Goal: Information Seeking & Learning: Learn about a topic

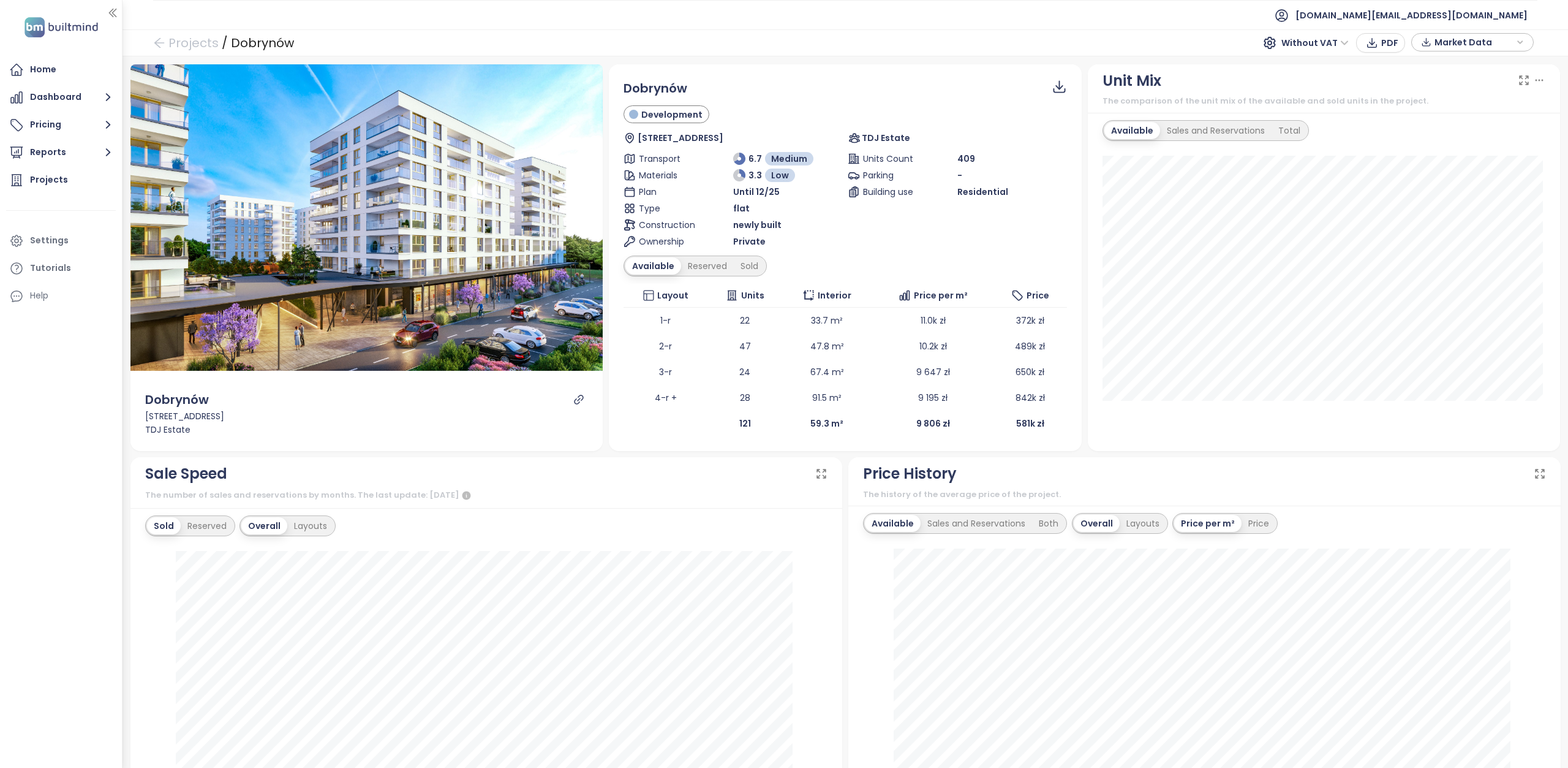
click at [658, 267] on div "Available" at bounding box center [653, 265] width 55 height 17
click at [712, 262] on div "Reserved" at bounding box center [707, 265] width 53 height 17
click at [740, 271] on div "Sold" at bounding box center [747, 265] width 31 height 17
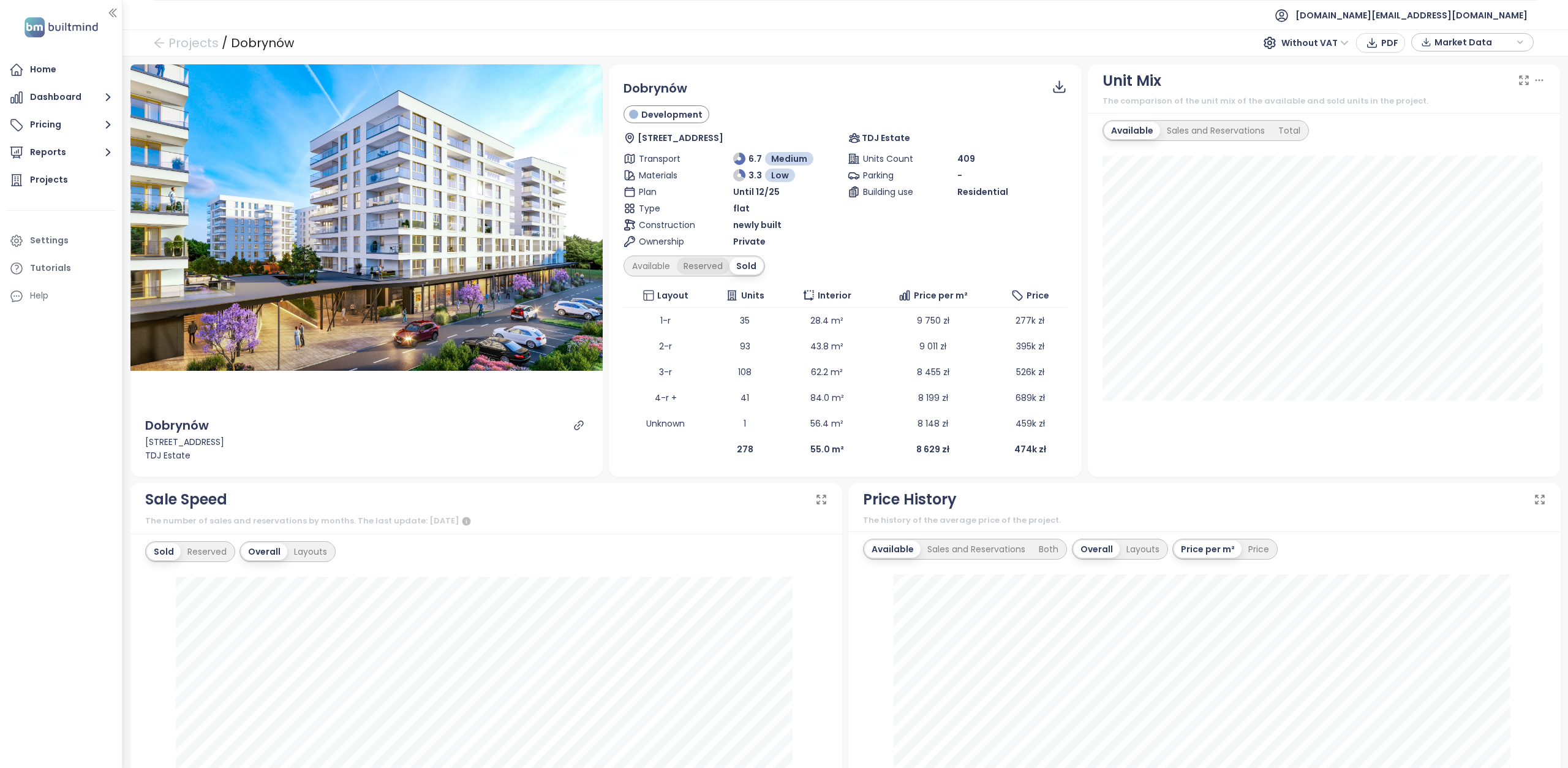
click at [711, 267] on div "Reserved" at bounding box center [703, 265] width 53 height 17
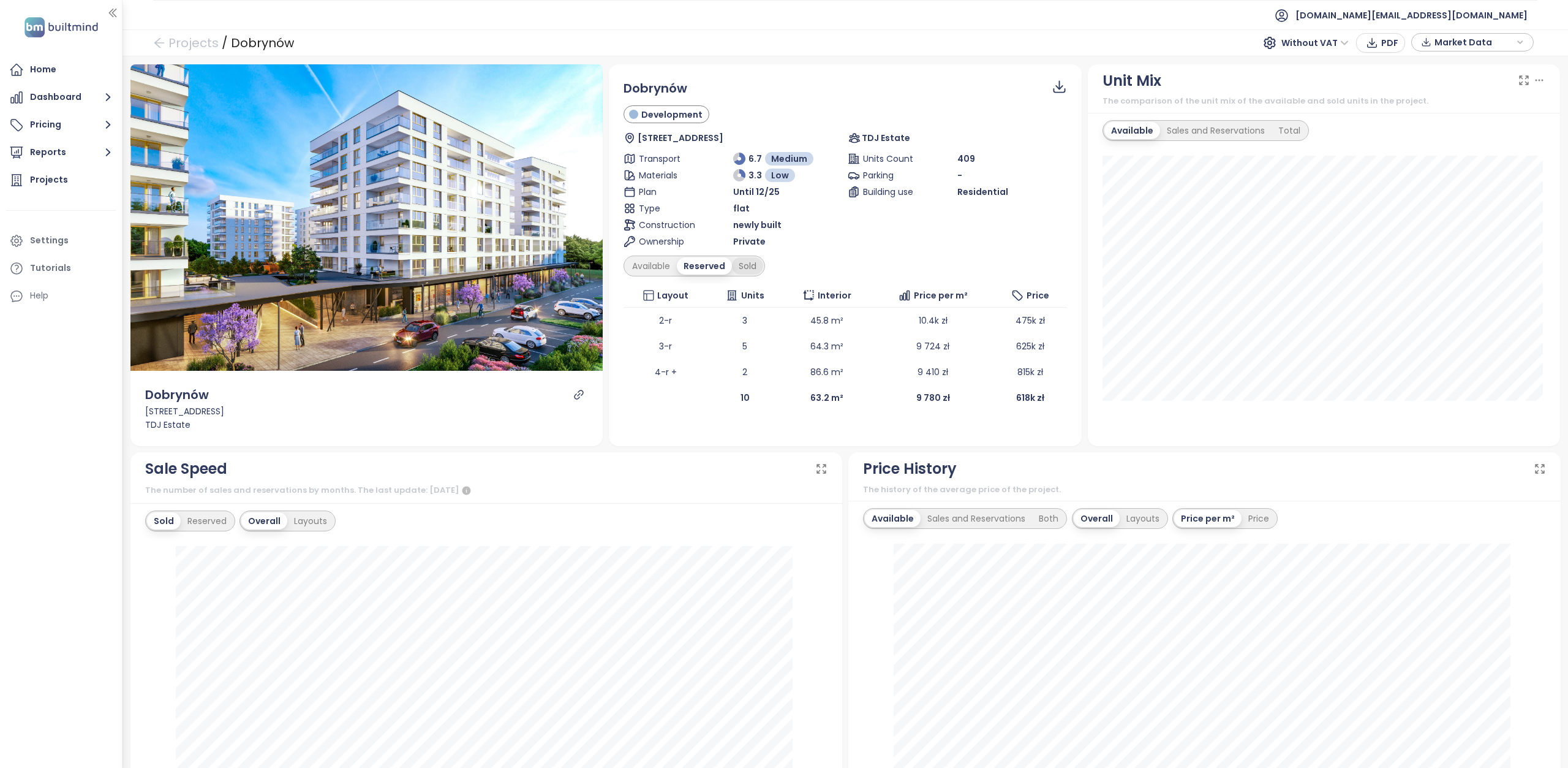
click at [737, 269] on div "Sold" at bounding box center [747, 265] width 31 height 17
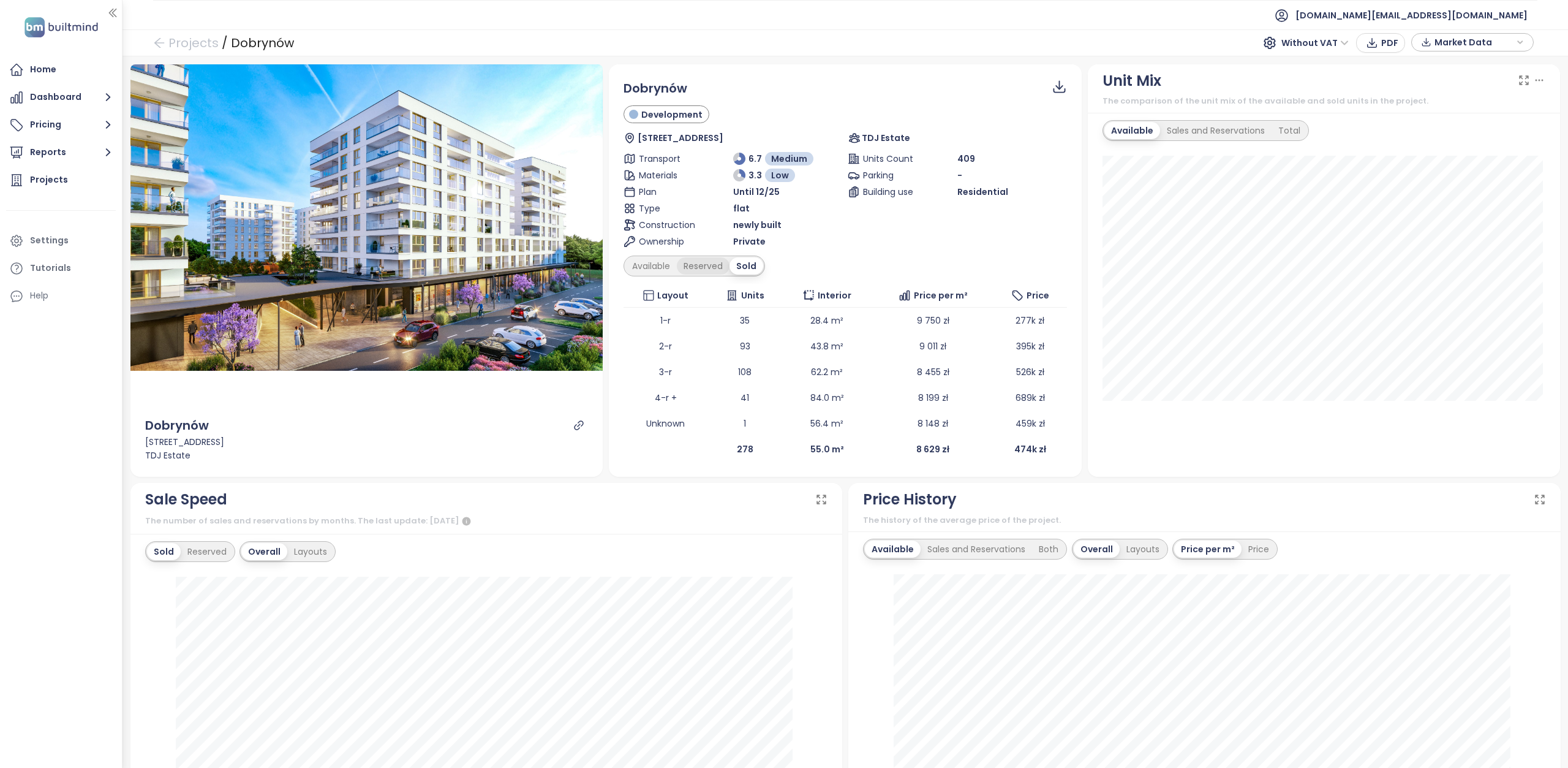
click at [692, 269] on div "Reserved" at bounding box center [703, 265] width 53 height 17
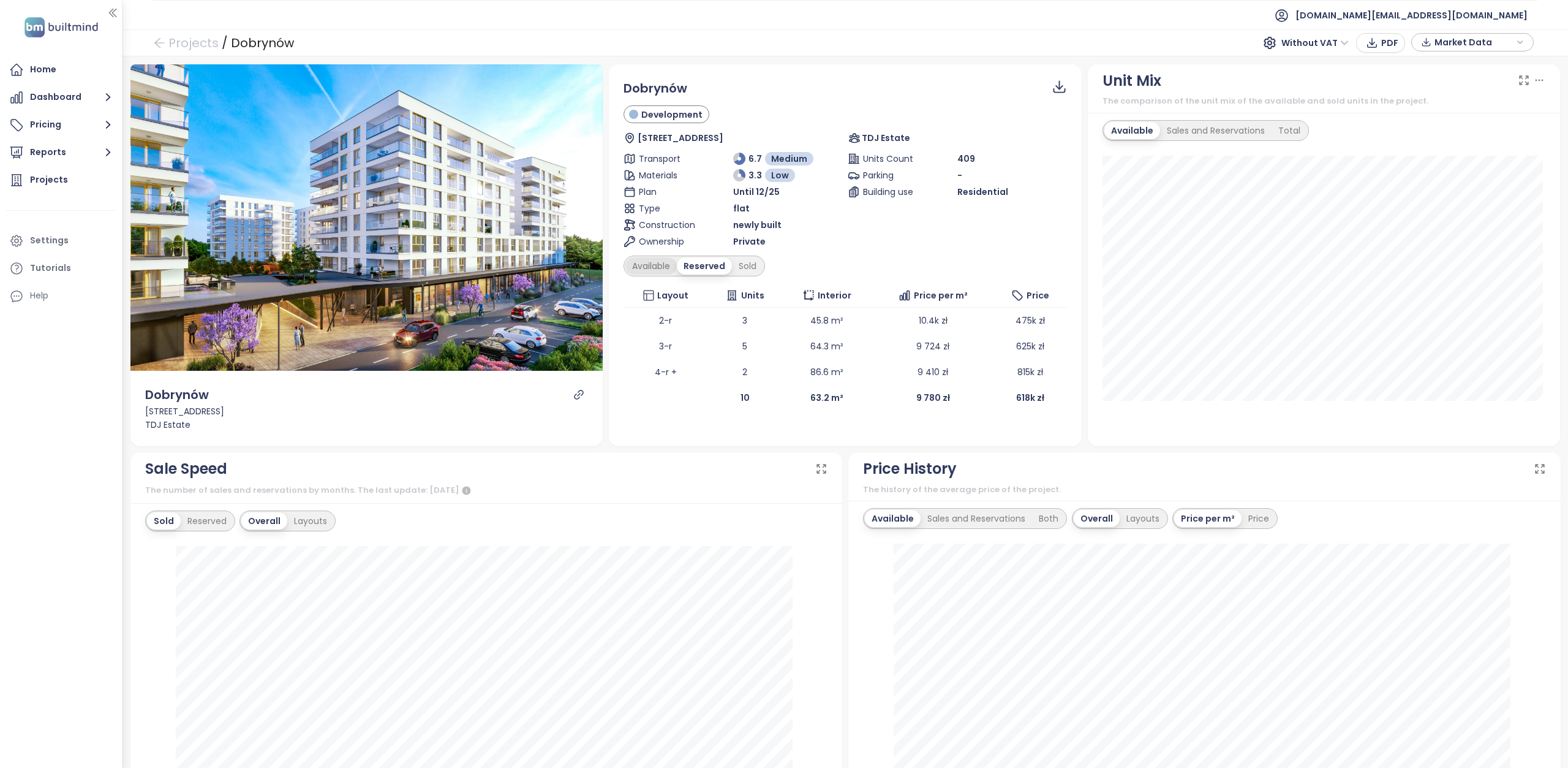
click at [633, 269] on div "Available" at bounding box center [650, 265] width 51 height 17
click at [746, 273] on div "Sold" at bounding box center [749, 265] width 31 height 17
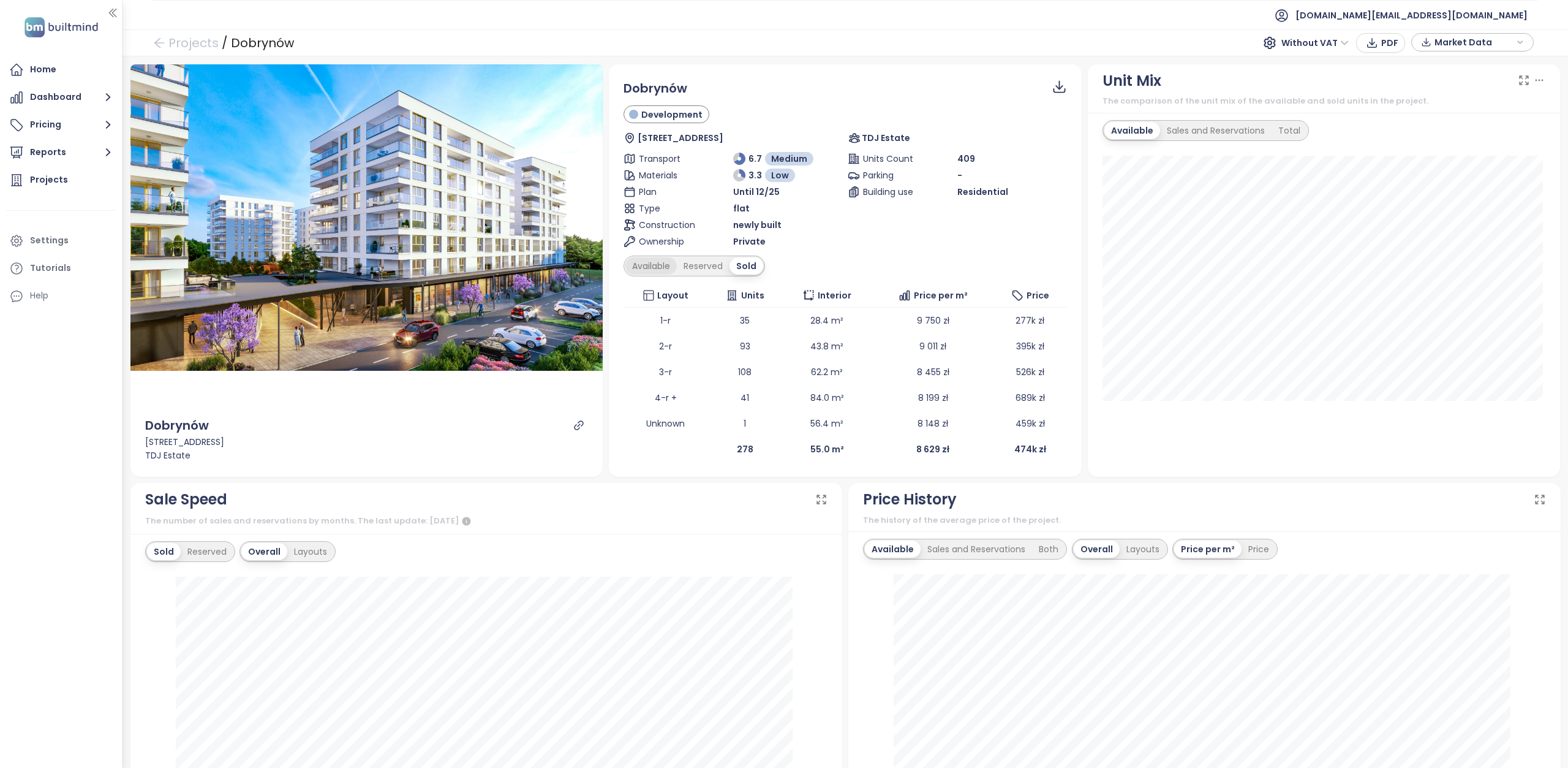
click at [653, 264] on div "Available" at bounding box center [650, 265] width 51 height 17
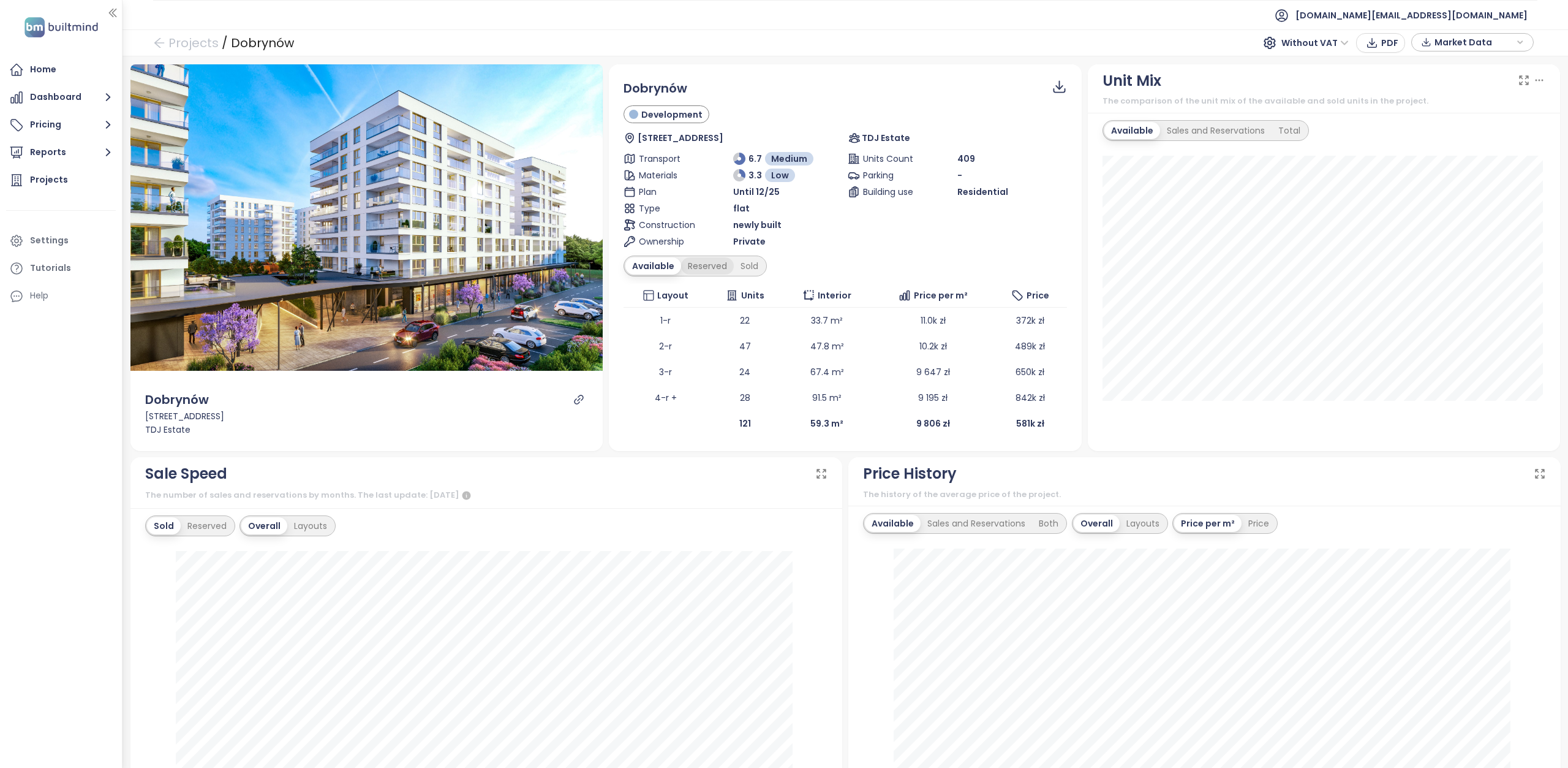
click at [699, 264] on div "Reserved" at bounding box center [707, 265] width 53 height 17
click at [756, 264] on div "Sold" at bounding box center [747, 265] width 31 height 17
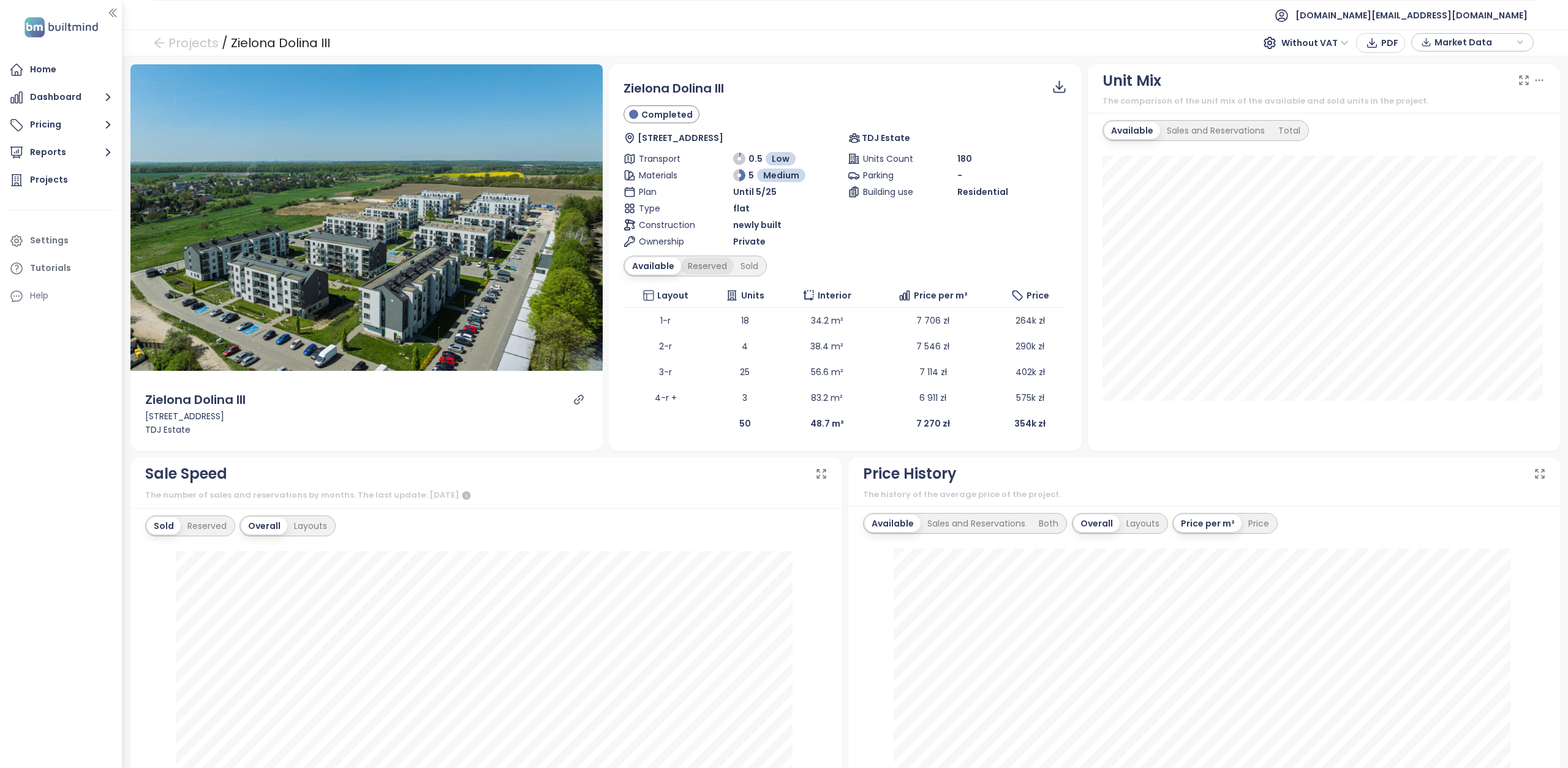
click at [706, 262] on div "Reserved" at bounding box center [707, 265] width 53 height 17
click at [741, 264] on div "Sold" at bounding box center [747, 265] width 31 height 17
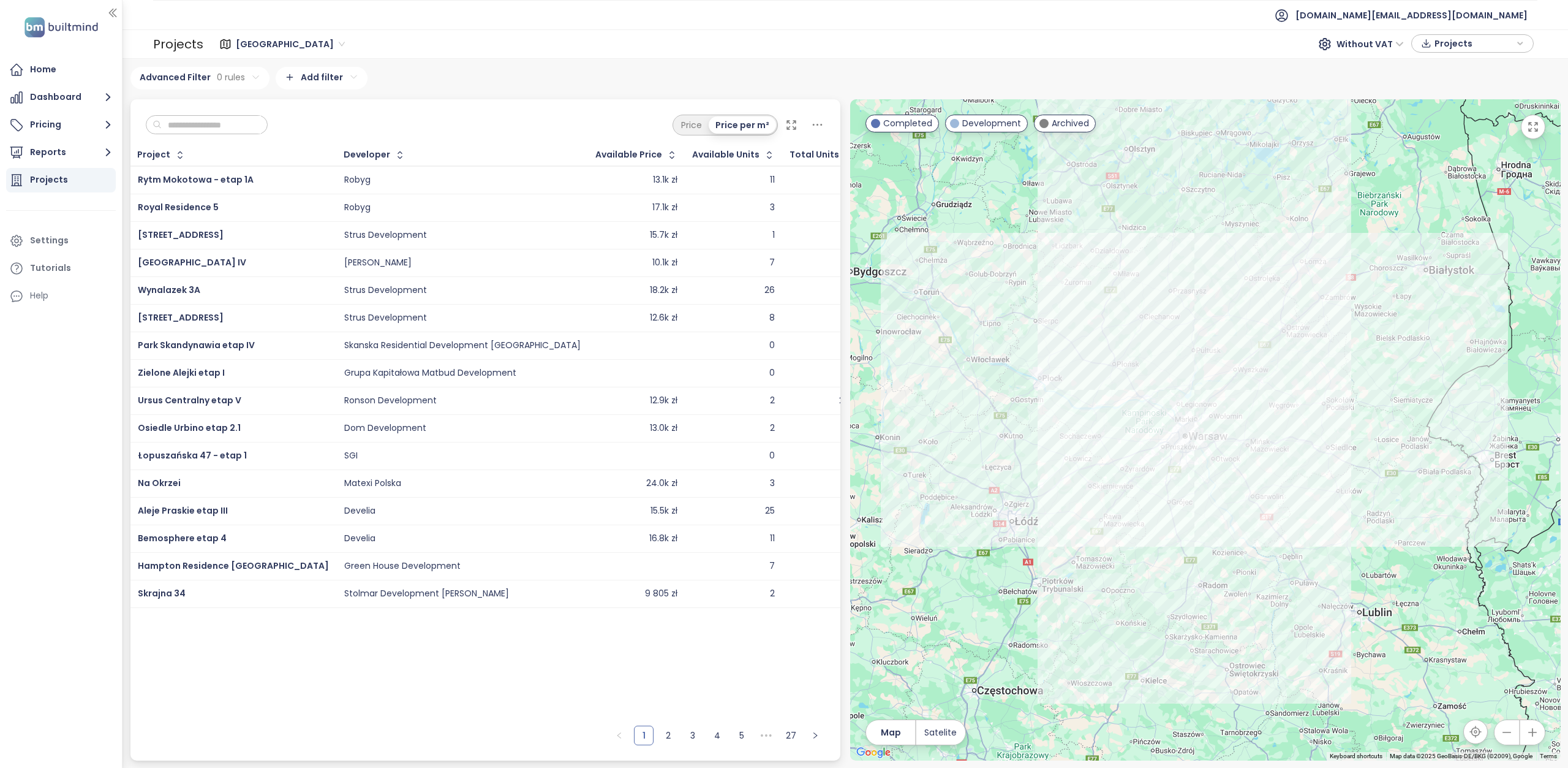
click at [259, 46] on span "Warszawa" at bounding box center [290, 44] width 109 height 19
click at [274, 168] on div "Katowice" at bounding box center [290, 166] width 100 height 14
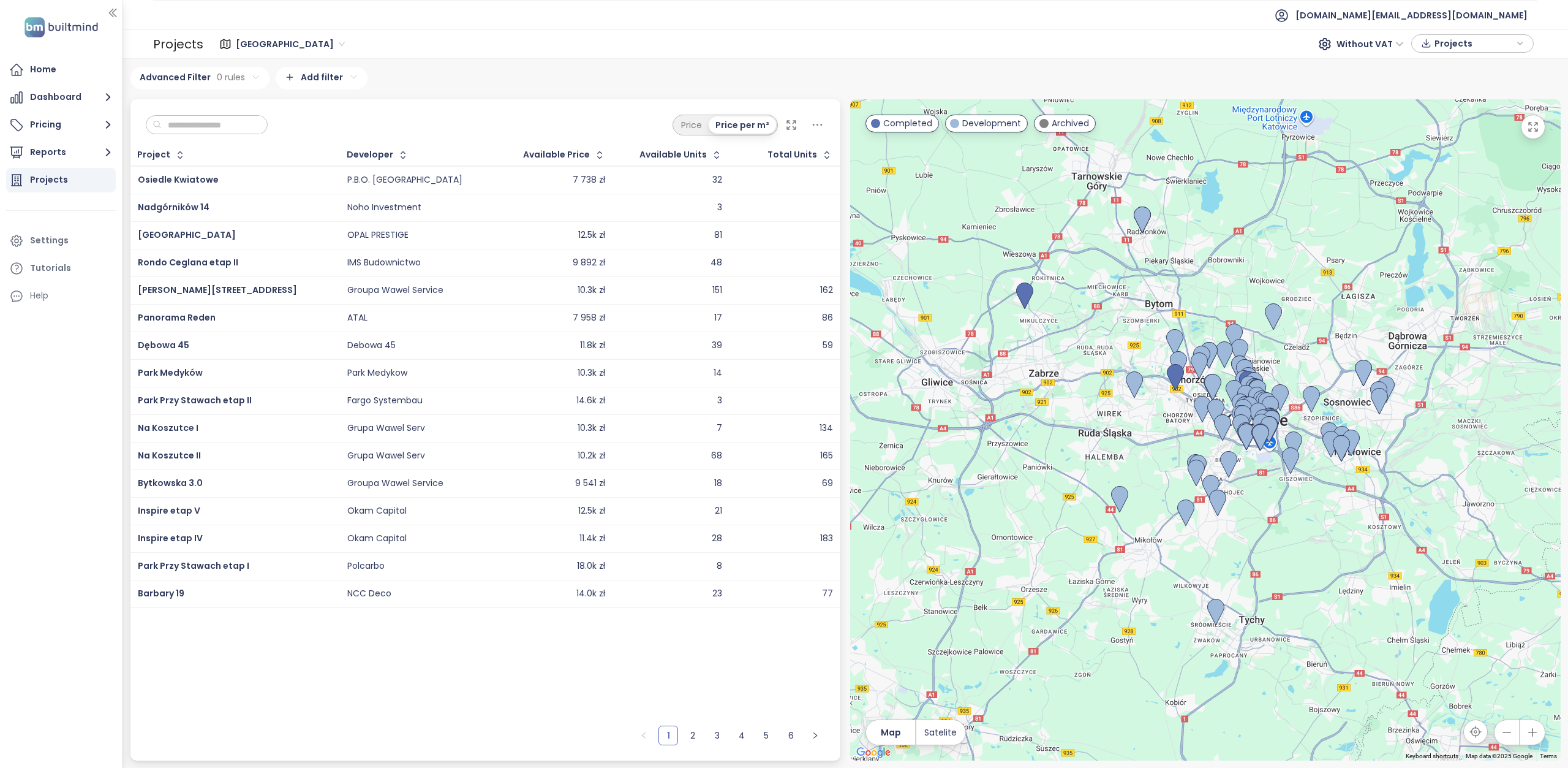
click at [222, 123] on input "text" at bounding box center [211, 125] width 100 height 19
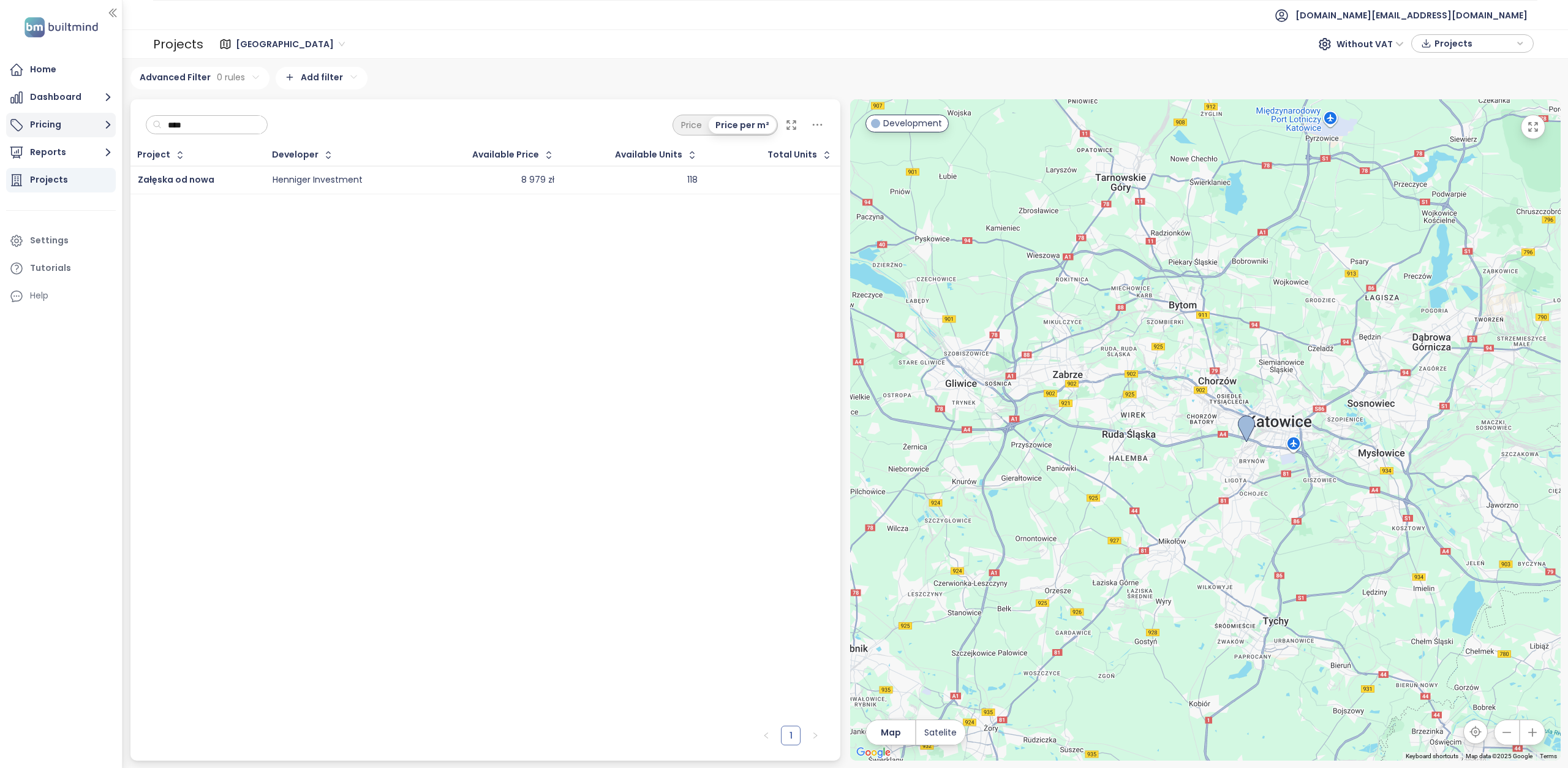
drag, startPoint x: 207, startPoint y: 124, endPoint x: 97, endPoint y: 127, distance: 110.0
click at [97, 127] on section "Home Dashboard Pricing Reports Projects Settings Tutorials Help test.pl@builtmi…" at bounding box center [784, 384] width 1568 height 768
type input "****"
click at [208, 189] on td "Pierwsza Dzielnica F-G" at bounding box center [215, 180] width 169 height 29
click at [210, 185] on div "Pierwsza Dzielnica F-G" at bounding box center [215, 180] width 153 height 15
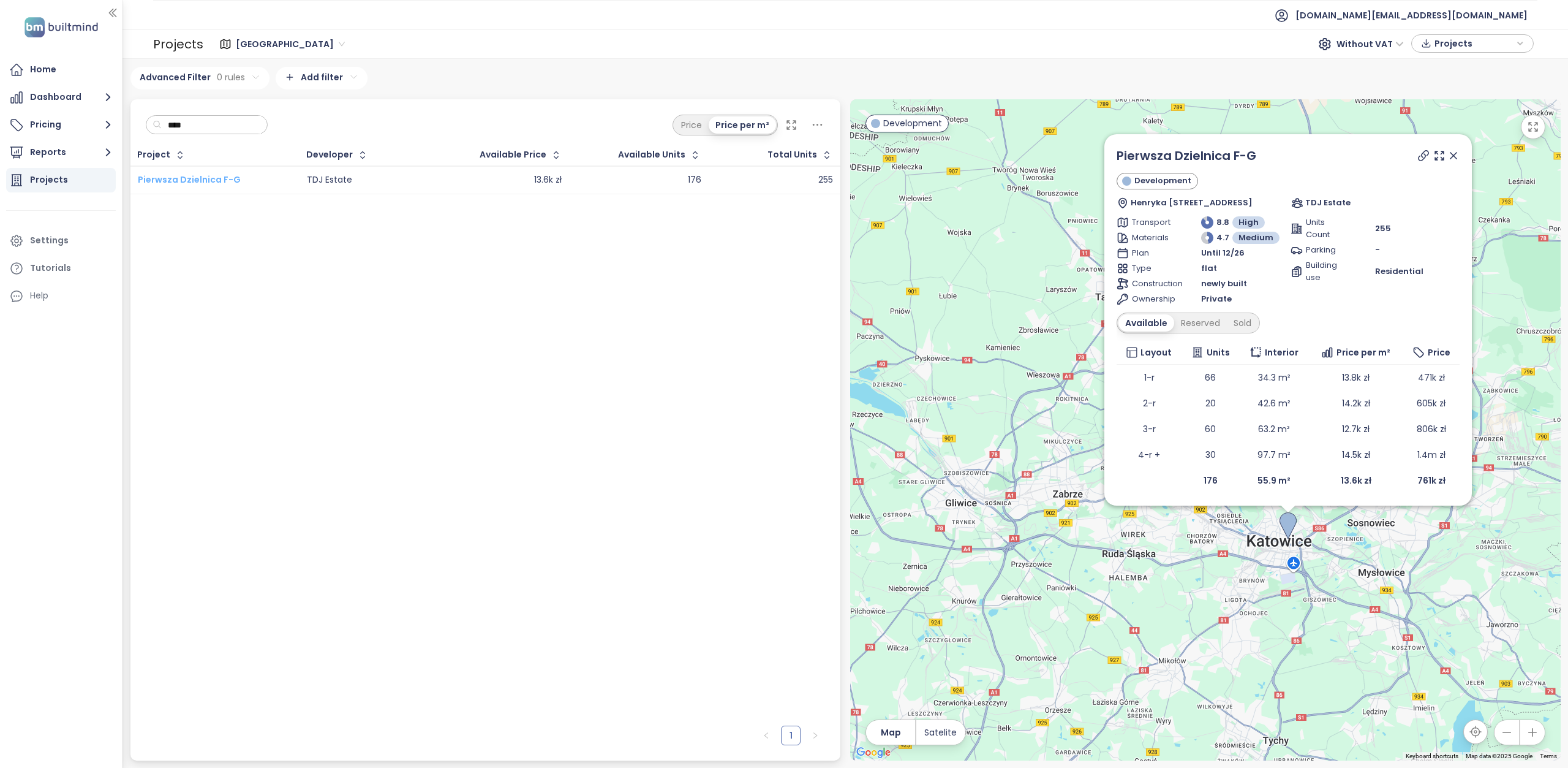
click at [201, 181] on span "Pierwsza Dzielnica F-G" at bounding box center [189, 179] width 103 height 12
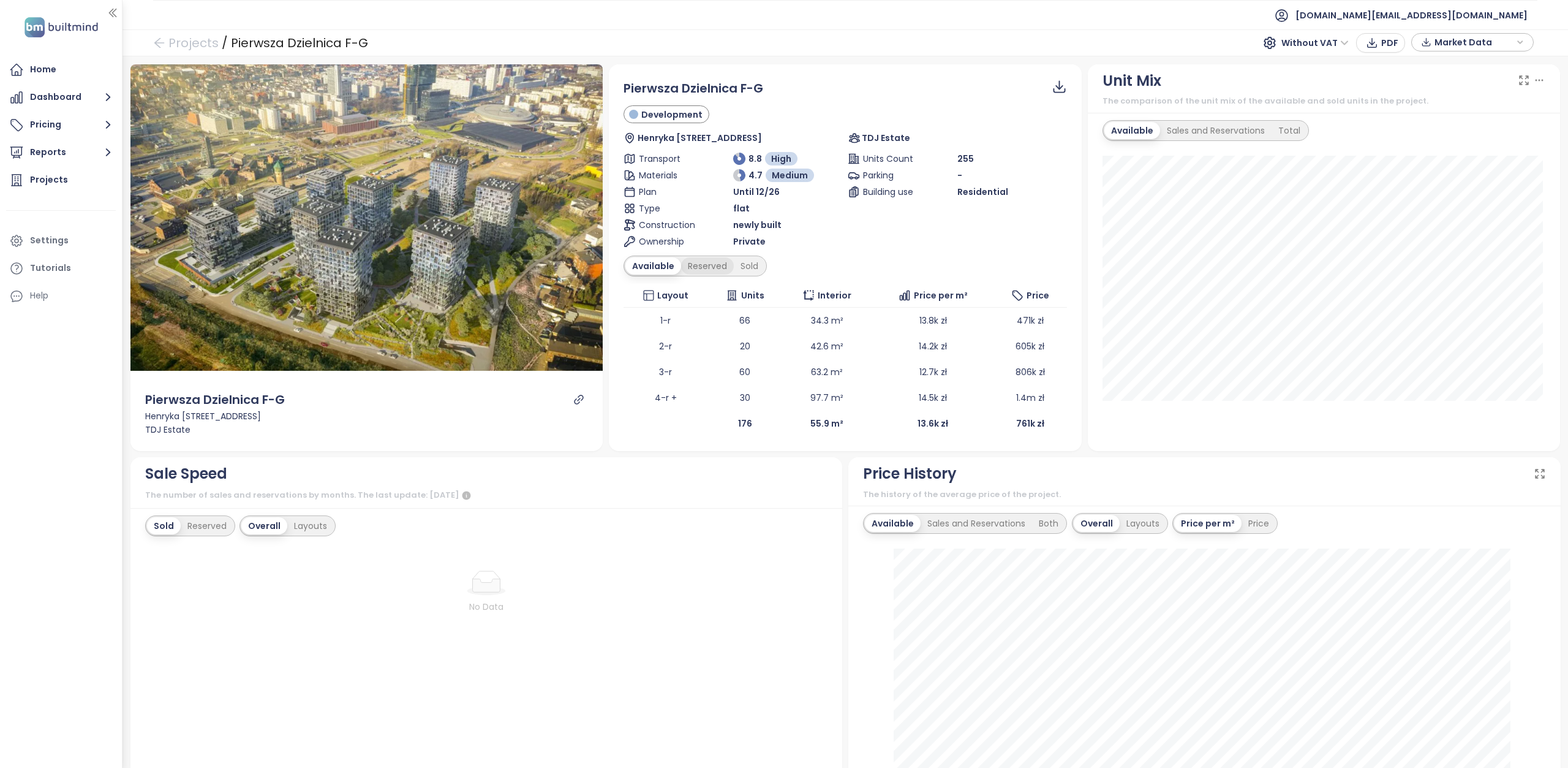
click at [700, 264] on div "Reserved" at bounding box center [707, 265] width 53 height 17
click at [743, 269] on div "Sold" at bounding box center [747, 265] width 31 height 17
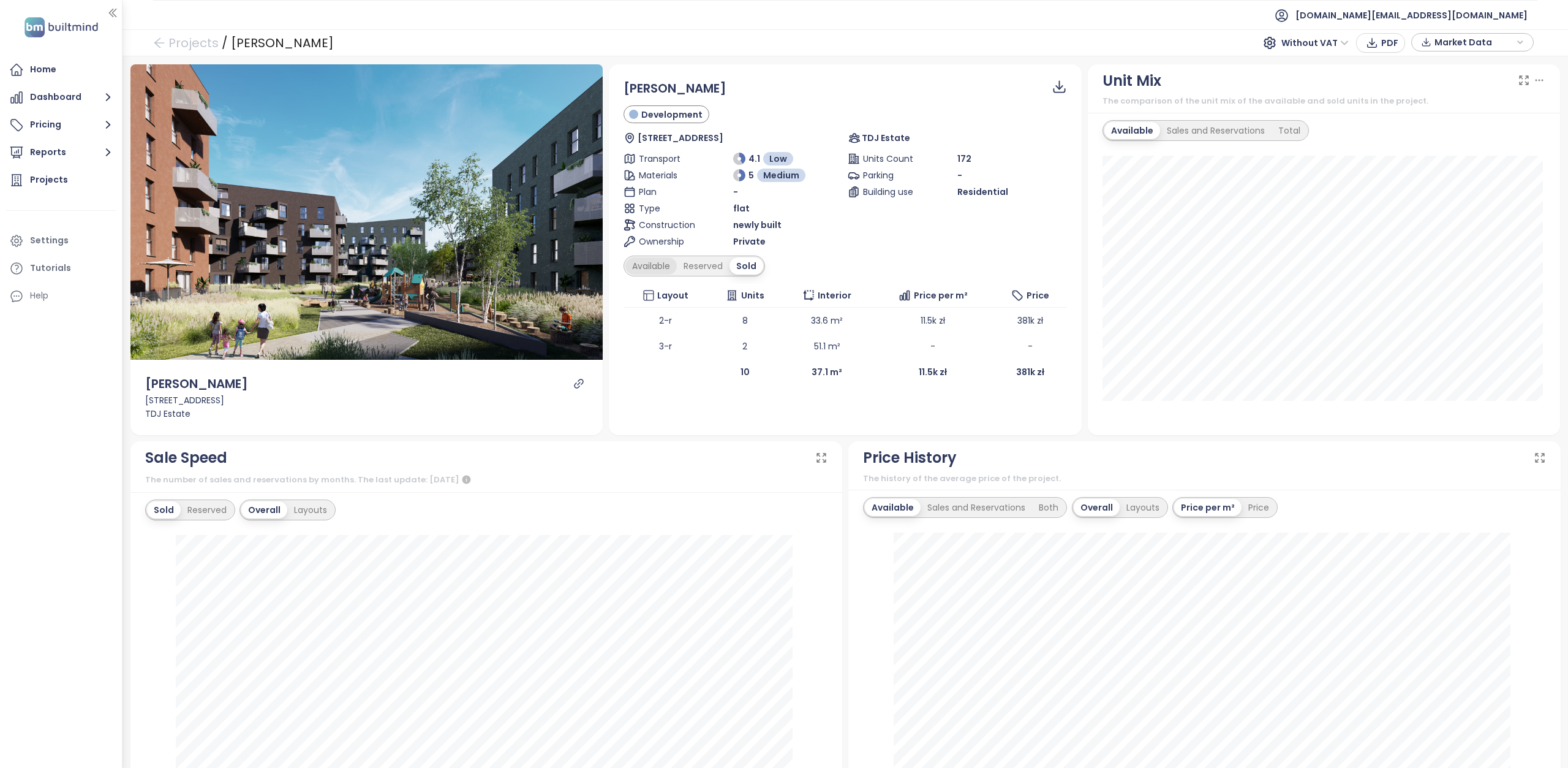
click at [650, 268] on div "Available" at bounding box center [650, 265] width 51 height 17
click at [688, 264] on div "Reserved" at bounding box center [707, 265] width 53 height 17
click at [752, 269] on div "Sold" at bounding box center [747, 265] width 31 height 17
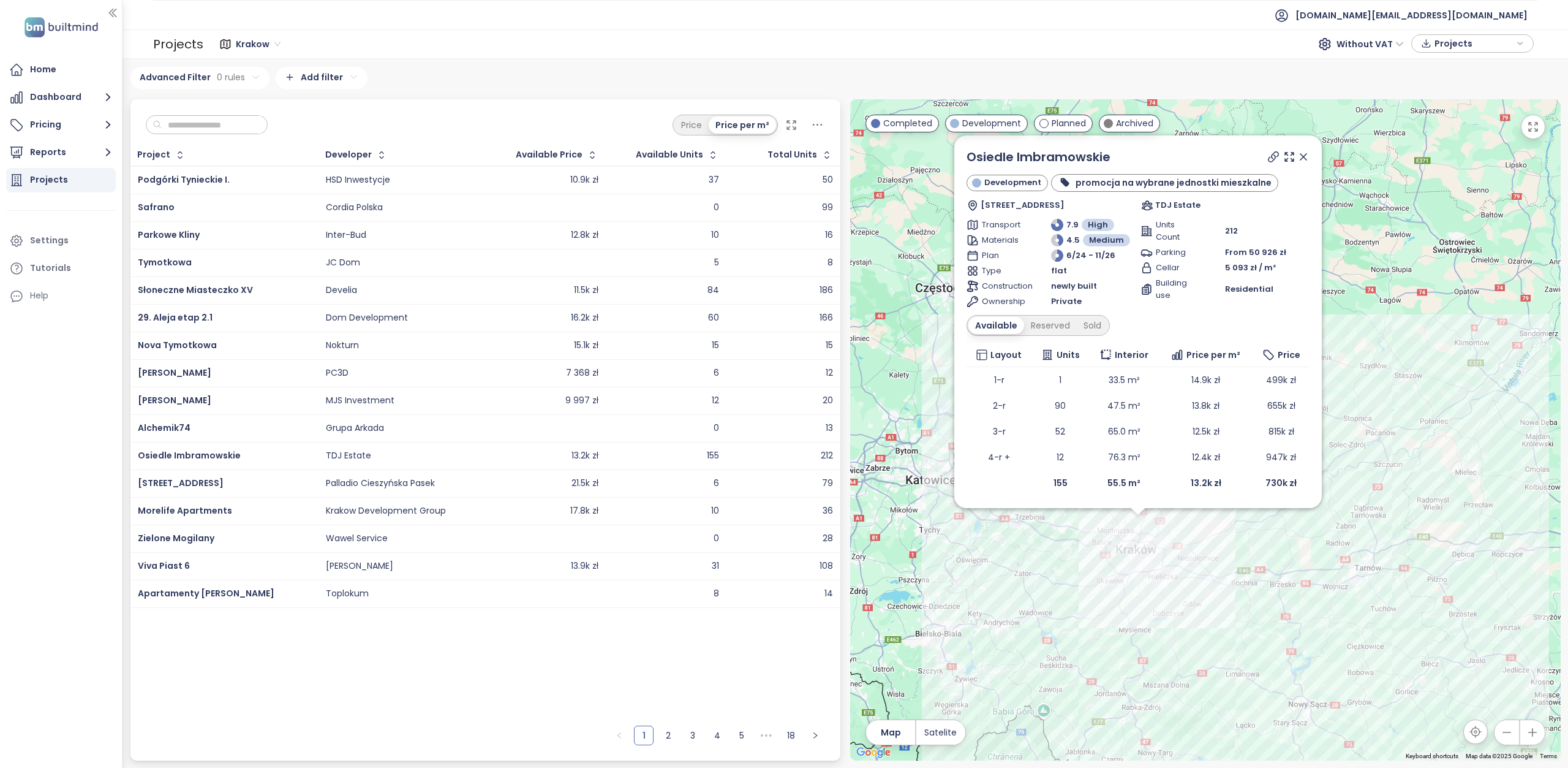
click at [213, 119] on input "text" at bounding box center [211, 125] width 100 height 19
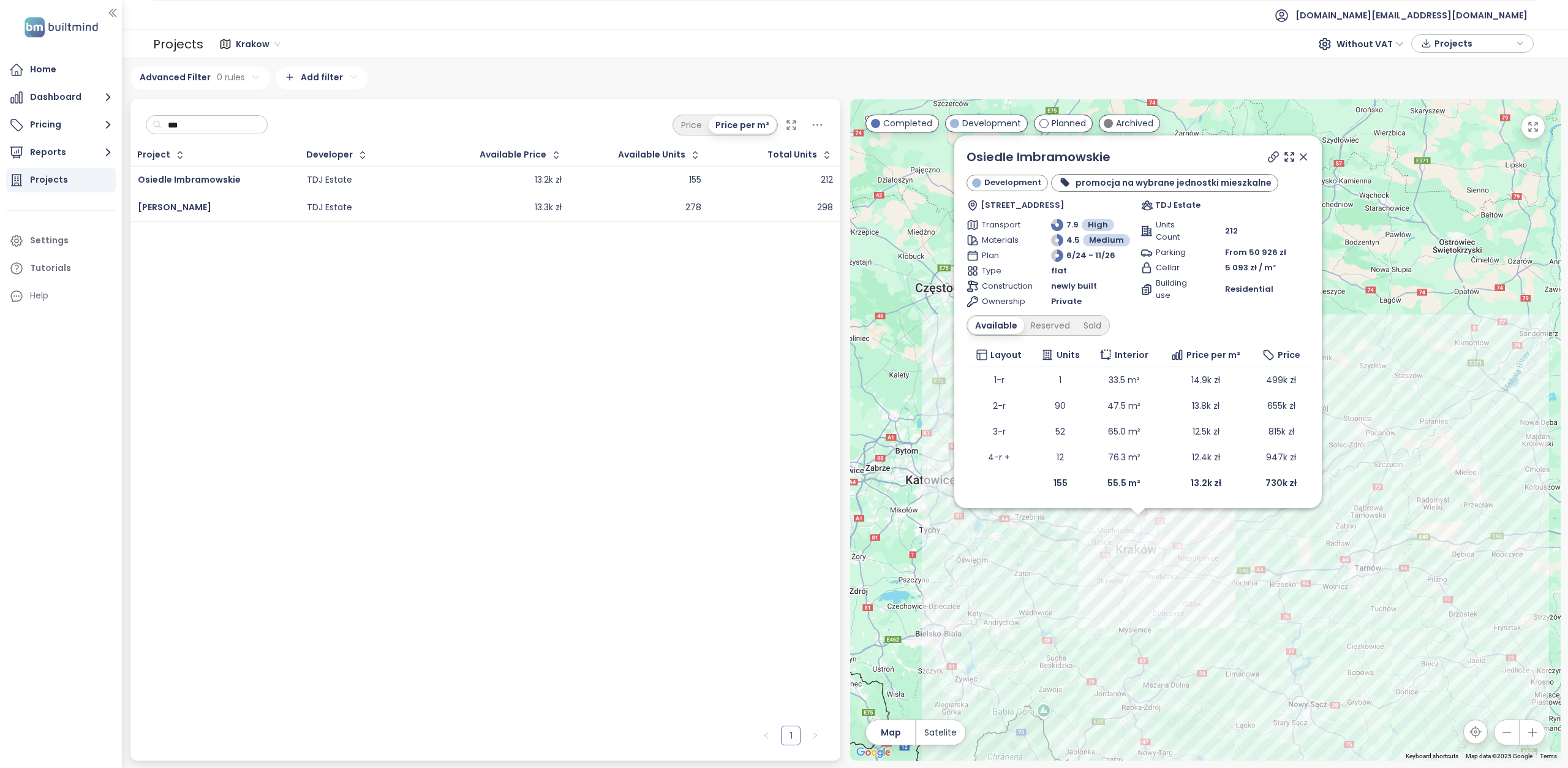
type input "***"
click at [179, 200] on div "[PERSON_NAME]" at bounding box center [215, 207] width 153 height 15
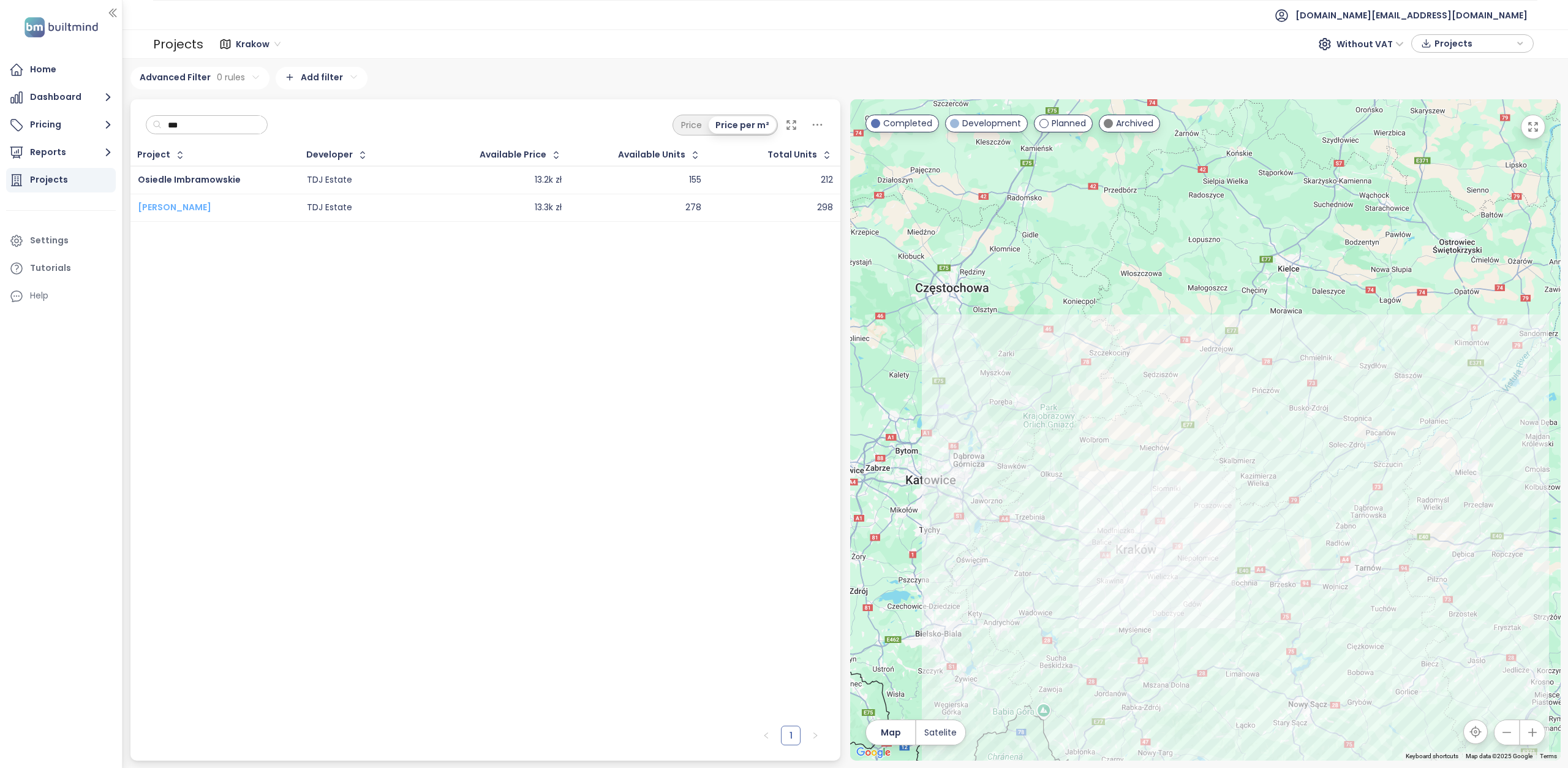
click at [181, 207] on span "[PERSON_NAME]" at bounding box center [175, 206] width 73 height 12
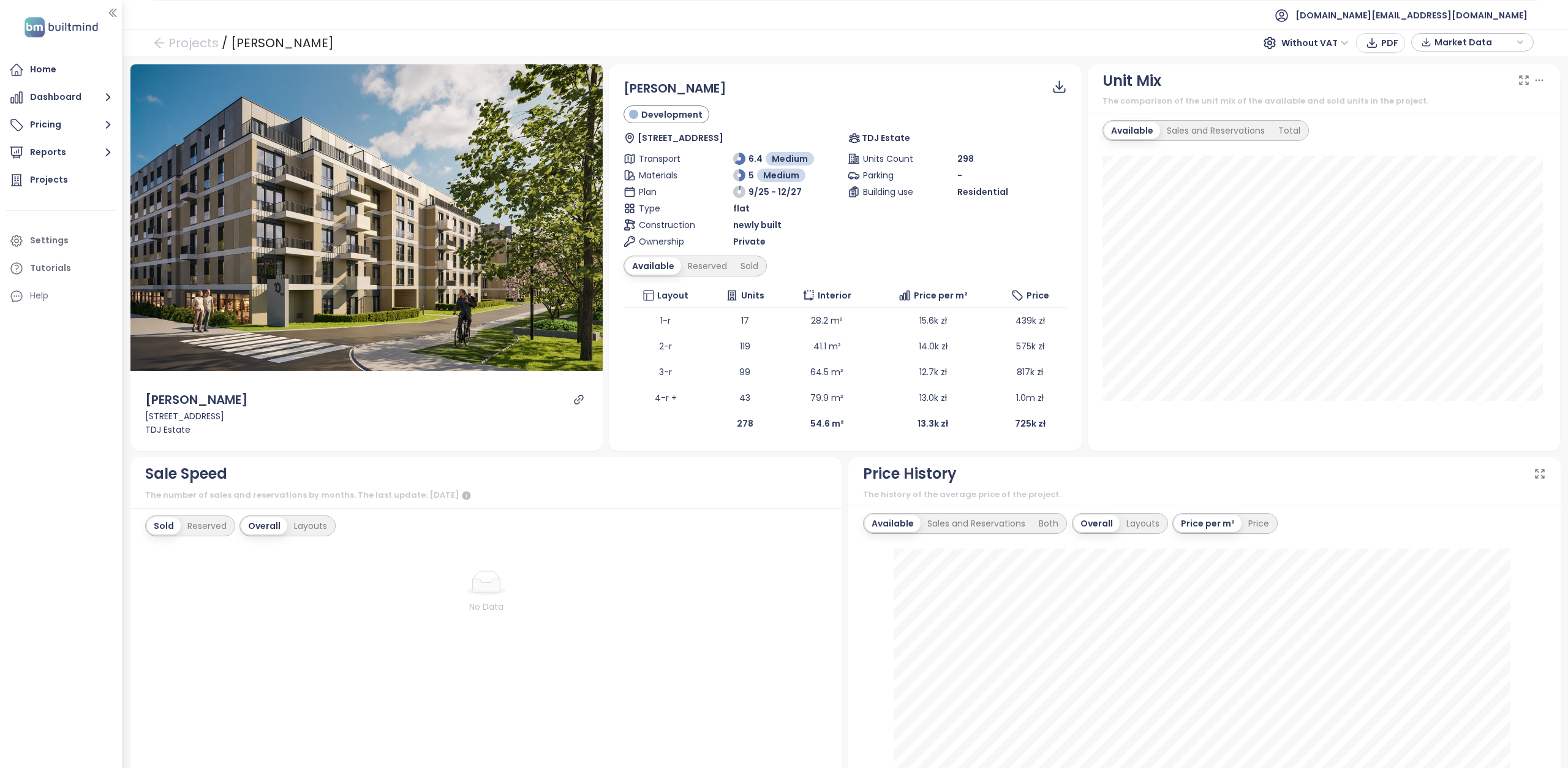
drag, startPoint x: 701, startPoint y: 264, endPoint x: 1508, endPoint y: 410, distance: 820.1
click at [701, 264] on div "Reserved" at bounding box center [707, 265] width 53 height 17
click at [755, 274] on div "Available Reserved Sold" at bounding box center [845, 266] width 444 height 21
click at [752, 269] on div "Sold" at bounding box center [747, 265] width 31 height 17
